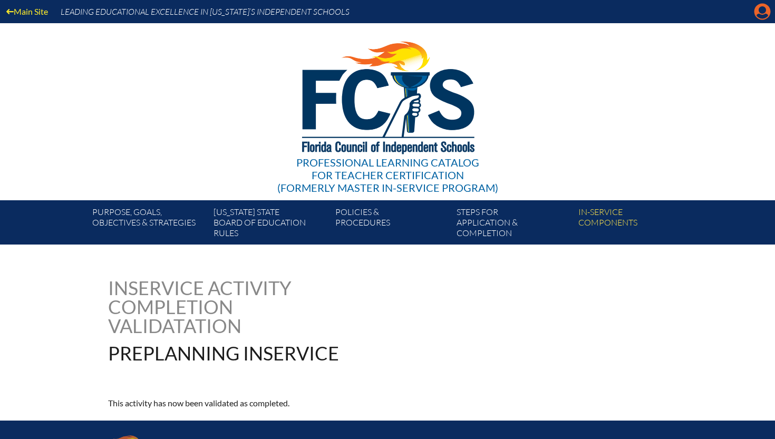
click at [755, 12] on icon at bounding box center [763, 12] width 16 height 16
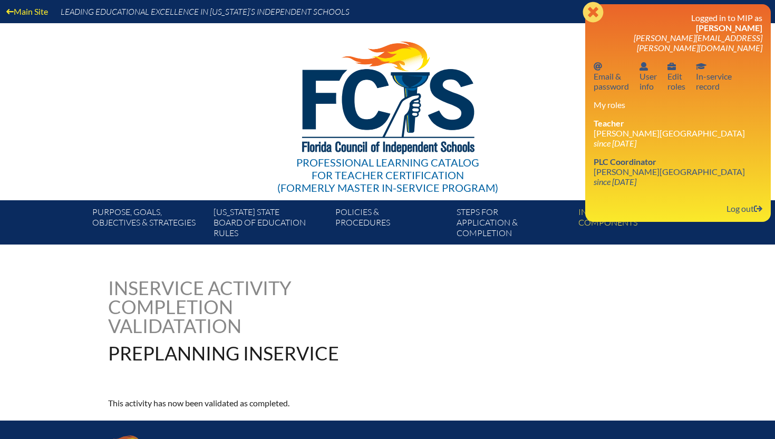
click at [588, 9] on icon "Close" at bounding box center [593, 12] width 21 height 21
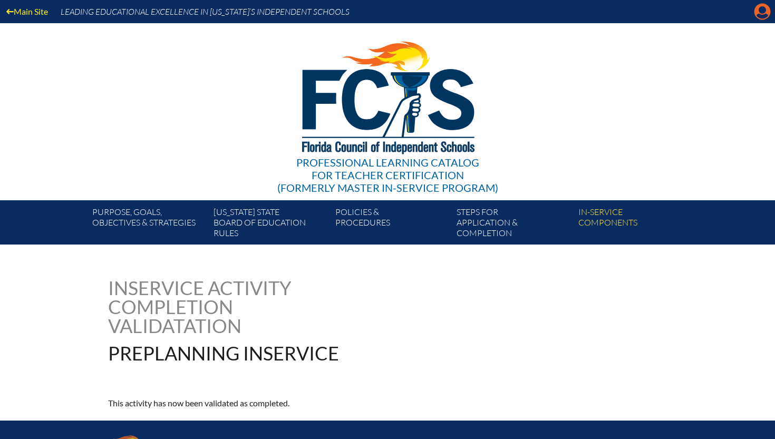
click at [760, 13] on icon at bounding box center [763, 12] width 16 height 16
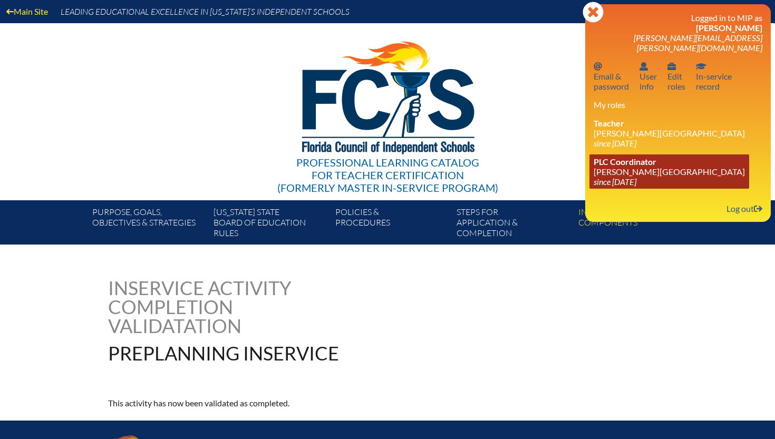
click at [595, 177] on icon "since [DATE]" at bounding box center [615, 182] width 43 height 10
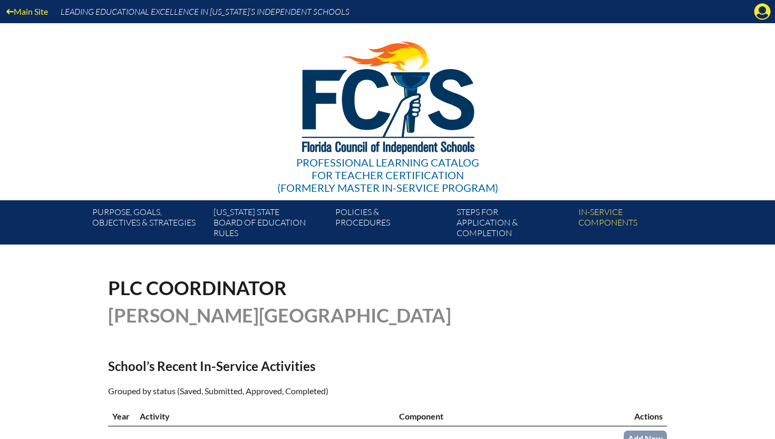
scroll to position [261, 0]
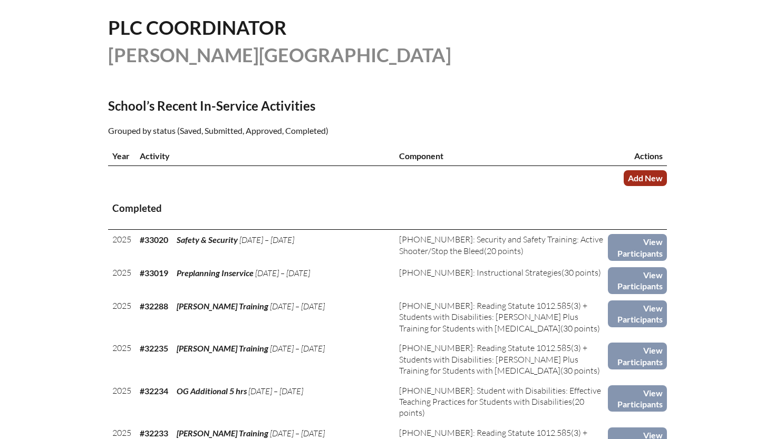
click at [664, 178] on link "Add New" at bounding box center [645, 177] width 43 height 15
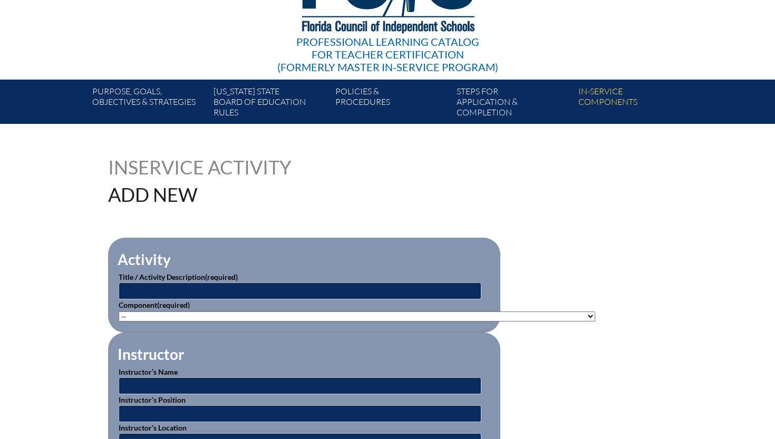
scroll to position [274, 0]
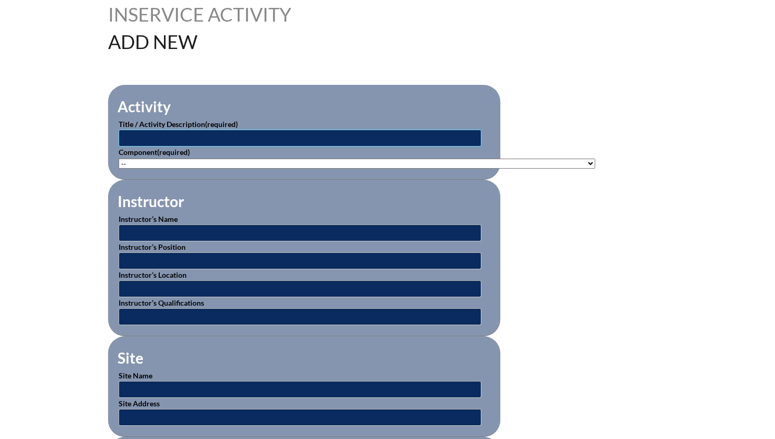
click at [333, 139] on input "text" at bounding box center [300, 138] width 363 height 17
type input "Preplanning"
click at [316, 163] on select"]"] "-- 1-000-001: Appropriate Art Activities 1-000-002: Concept and Art Process for…" at bounding box center [357, 164] width 477 height 10
